Goal: Task Accomplishment & Management: Manage account settings

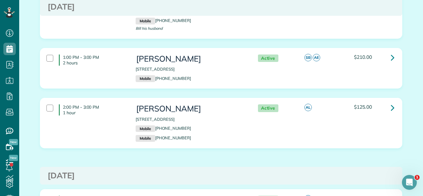
click at [328, 83] on div "1:00 PM - 3:00 PM 2 hours [PERSON_NAME] [STREET_ADDRESS] Mobile [PHONE_NUMBER] …" at bounding box center [220, 73] width 371 height 50
click at [390, 101] on link at bounding box center [392, 107] width 12 height 12
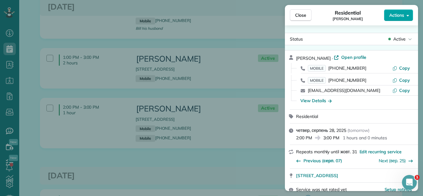
click at [393, 15] on span "Actions" at bounding box center [396, 15] width 15 height 6
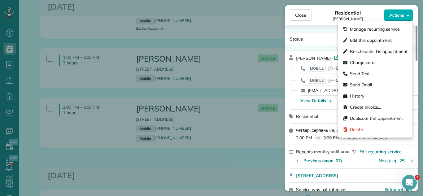
click at [353, 42] on span "Edit this appointment" at bounding box center [371, 40] width 42 height 6
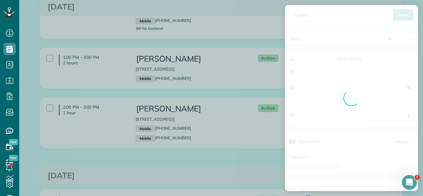
type input "**********"
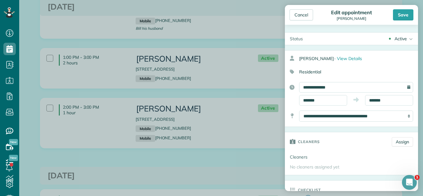
click at [396, 44] on div "Active Active Conformed Cancelled Done Booked one day before" at bounding box center [362, 38] width 110 height 12
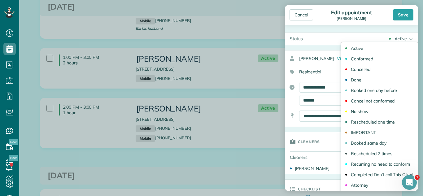
click at [365, 59] on div "Conformed" at bounding box center [361, 59] width 22 height 4
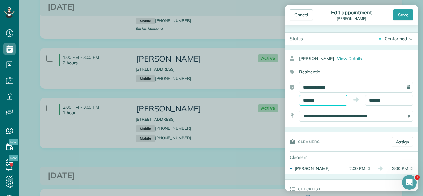
click at [328, 102] on body "Dashboard Scheduling Calendar View List View Dispatch View - Weekly scheduling …" at bounding box center [211, 98] width 423 height 196
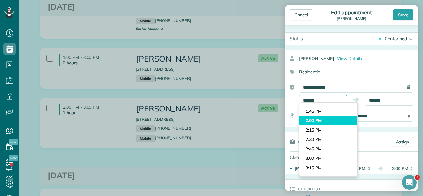
scroll to position [306, 0]
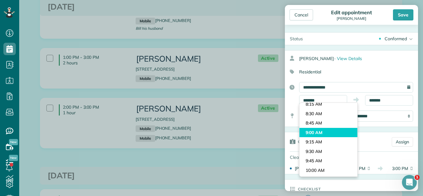
type input "*******"
drag, startPoint x: 336, startPoint y: 133, endPoint x: 339, endPoint y: 130, distance: 3.9
click at [337, 131] on body "Dashboard Scheduling Calendar View List View Dispatch View - Weekly scheduling …" at bounding box center [211, 98] width 423 height 196
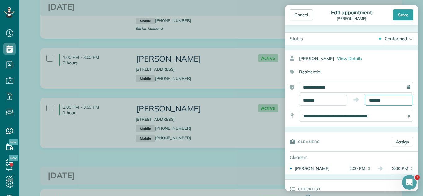
click at [371, 101] on input "*******" at bounding box center [389, 100] width 48 height 11
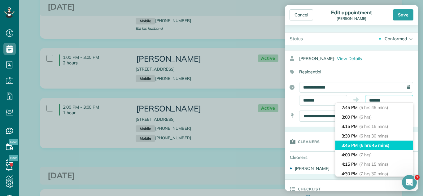
scroll to position [0, 0]
type input "********"
click at [381, 146] on li "10:00 AM (1 hr)" at bounding box center [373, 145] width 77 height 10
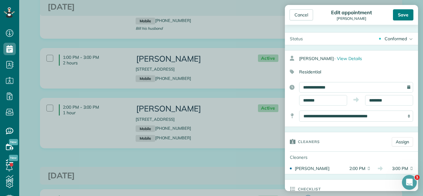
click at [397, 20] on div "Save" at bounding box center [403, 14] width 20 height 11
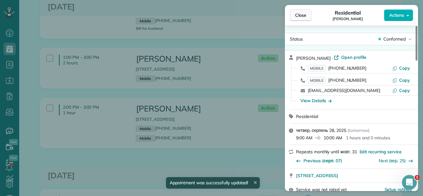
click at [295, 18] on button "Close" at bounding box center [301, 15] width 22 height 12
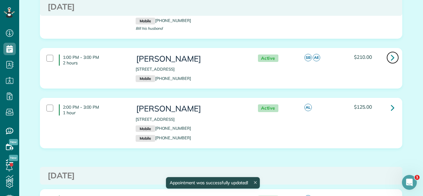
click at [389, 51] on link at bounding box center [392, 57] width 12 height 12
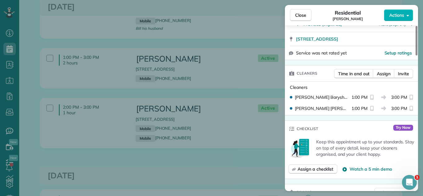
scroll to position [142, 0]
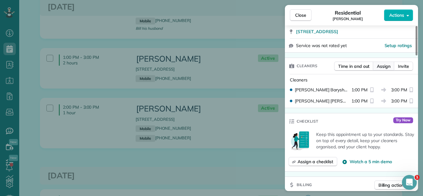
click at [384, 68] on span "Assign" at bounding box center [383, 66] width 14 height 6
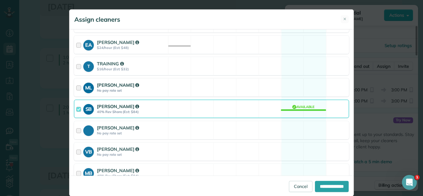
scroll to position [126, 0]
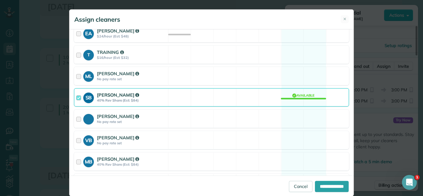
click at [198, 94] on div "SB [PERSON_NAME] 40% Rev Share (Est: $84) Available" at bounding box center [211, 97] width 275 height 18
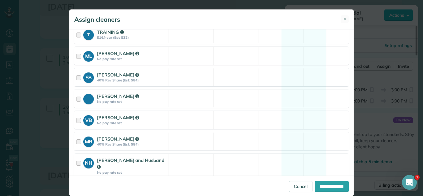
scroll to position [264, 0]
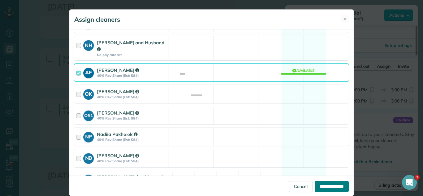
click at [322, 187] on input "**********" at bounding box center [332, 186] width 34 height 11
type input "**********"
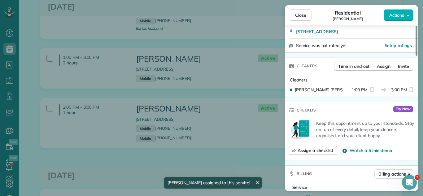
click at [298, 22] on div "Close Residential [PERSON_NAME] Actions" at bounding box center [351, 15] width 133 height 20
click at [302, 16] on span "Close" at bounding box center [300, 15] width 11 height 6
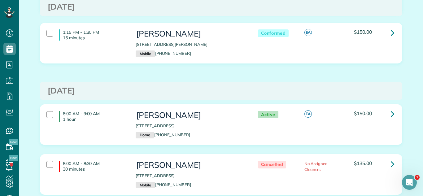
scroll to position [361, 0]
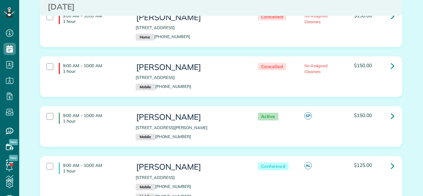
scroll to position [688, 0]
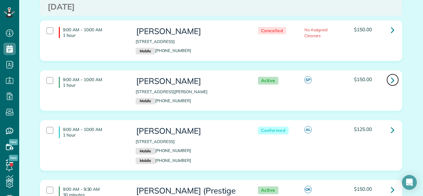
click at [390, 75] on icon at bounding box center [392, 80] width 4 height 11
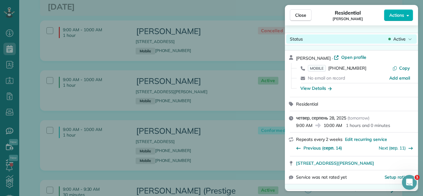
click at [395, 36] on span "Active" at bounding box center [399, 39] width 12 height 6
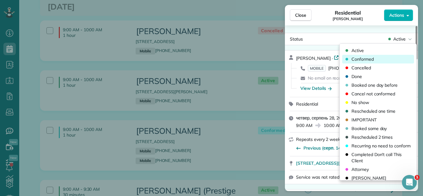
click at [384, 58] on div "Conformed" at bounding box center [378, 59] width 72 height 9
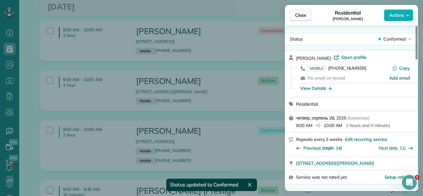
click at [300, 18] on span "Close" at bounding box center [300, 15] width 11 height 6
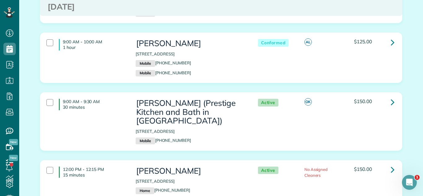
scroll to position [779, 0]
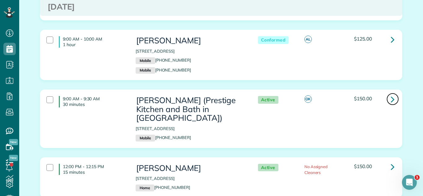
click at [388, 93] on link at bounding box center [392, 99] width 12 height 12
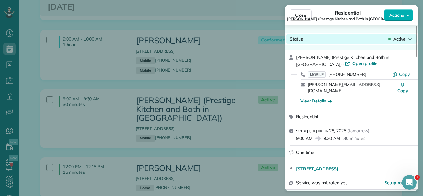
click at [401, 40] on span "Active" at bounding box center [399, 39] width 12 height 6
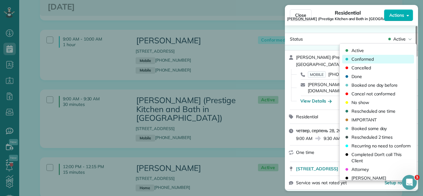
click at [384, 58] on div "Conformed" at bounding box center [378, 59] width 72 height 9
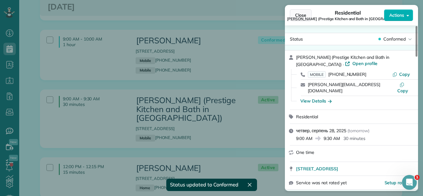
click at [298, 11] on button "Close" at bounding box center [301, 15] width 22 height 12
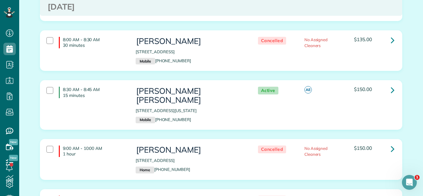
scroll to position [459, 0]
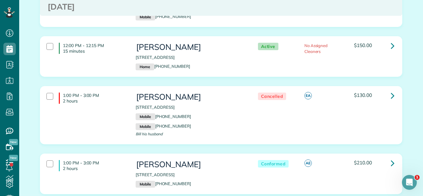
scroll to position [848, 0]
